Goal: Information Seeking & Learning: Learn about a topic

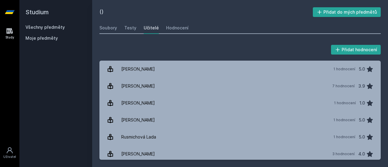
click at [43, 67] on div "Studium Všechny předměty Moje předměty" at bounding box center [55, 83] width 73 height 167
click at [39, 28] on link "Všechny předměty" at bounding box center [44, 27] width 39 height 5
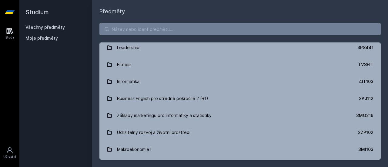
scroll to position [591, 0]
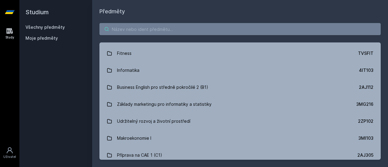
click at [153, 27] on input "search" at bounding box center [239, 29] width 281 height 12
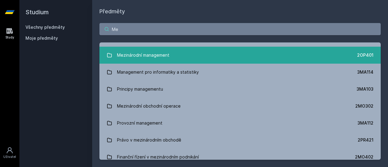
scroll to position [21, 0]
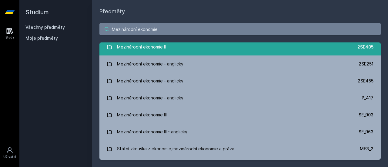
type input "Mezinárodní ekonomie"
click at [160, 51] on div "Mezinárodní ekonomie II" at bounding box center [141, 47] width 49 height 12
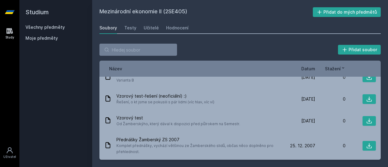
scroll to position [1056, 0]
click at [152, 28] on div "Učitelé" at bounding box center [151, 28] width 15 height 6
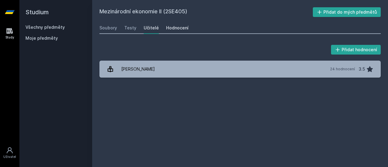
click at [172, 29] on div "Hodnocení" at bounding box center [177, 28] width 22 height 6
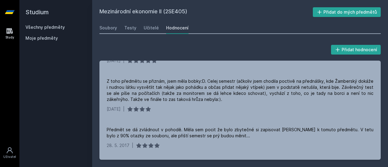
scroll to position [141, 0]
click at [145, 27] on div "Učitelé" at bounding box center [151, 28] width 15 height 6
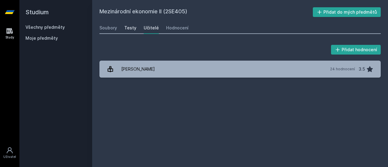
click at [130, 27] on div "Testy" at bounding box center [130, 28] width 12 height 6
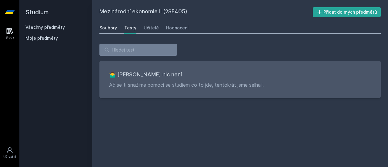
click at [110, 28] on div "Soubory" at bounding box center [108, 28] width 18 height 6
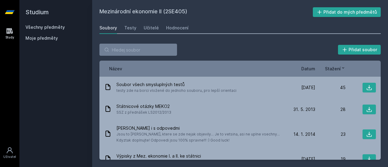
click at [302, 70] on span "Datum" at bounding box center [308, 68] width 14 height 6
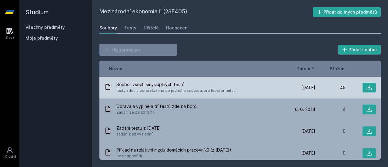
click at [211, 89] on span "testy zde na borci vložené do jednoho souboru, pro lepší orientaci" at bounding box center [176, 91] width 120 height 6
click at [369, 86] on button at bounding box center [368, 88] width 13 height 10
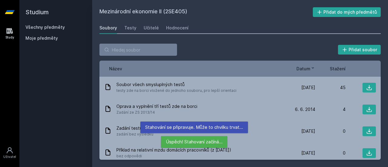
click at [75, 72] on div "Studium Všechny předměty Moje předměty" at bounding box center [55, 83] width 73 height 167
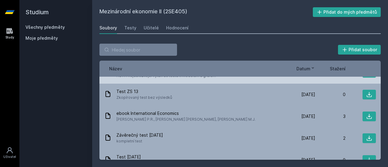
scroll to position [224, 0]
